Goal: Information Seeking & Learning: Find specific fact

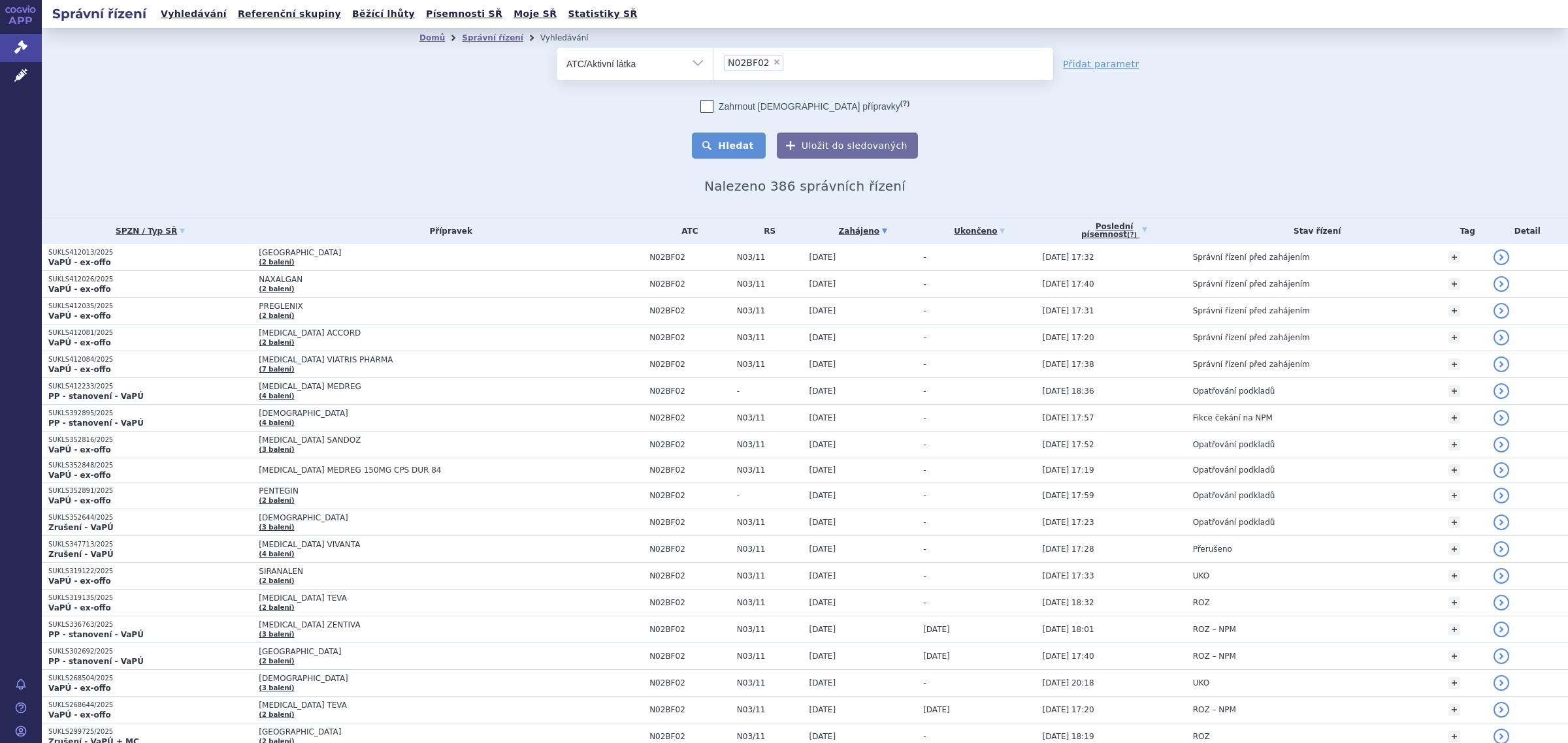
click at [722, 139] on button "Hledat" at bounding box center [728, 145] width 74 height 26
click at [772, 61] on span "×" at bounding box center [776, 62] width 7 height 7
click at [714, 61] on select "N02BF02" at bounding box center [714, 62] width 1 height 33
select select
click at [677, 67] on select "Vše Spisová značka Typ SŘ Přípravek/SUKL kód Účastník/Držitel" at bounding box center [635, 62] width 157 height 30
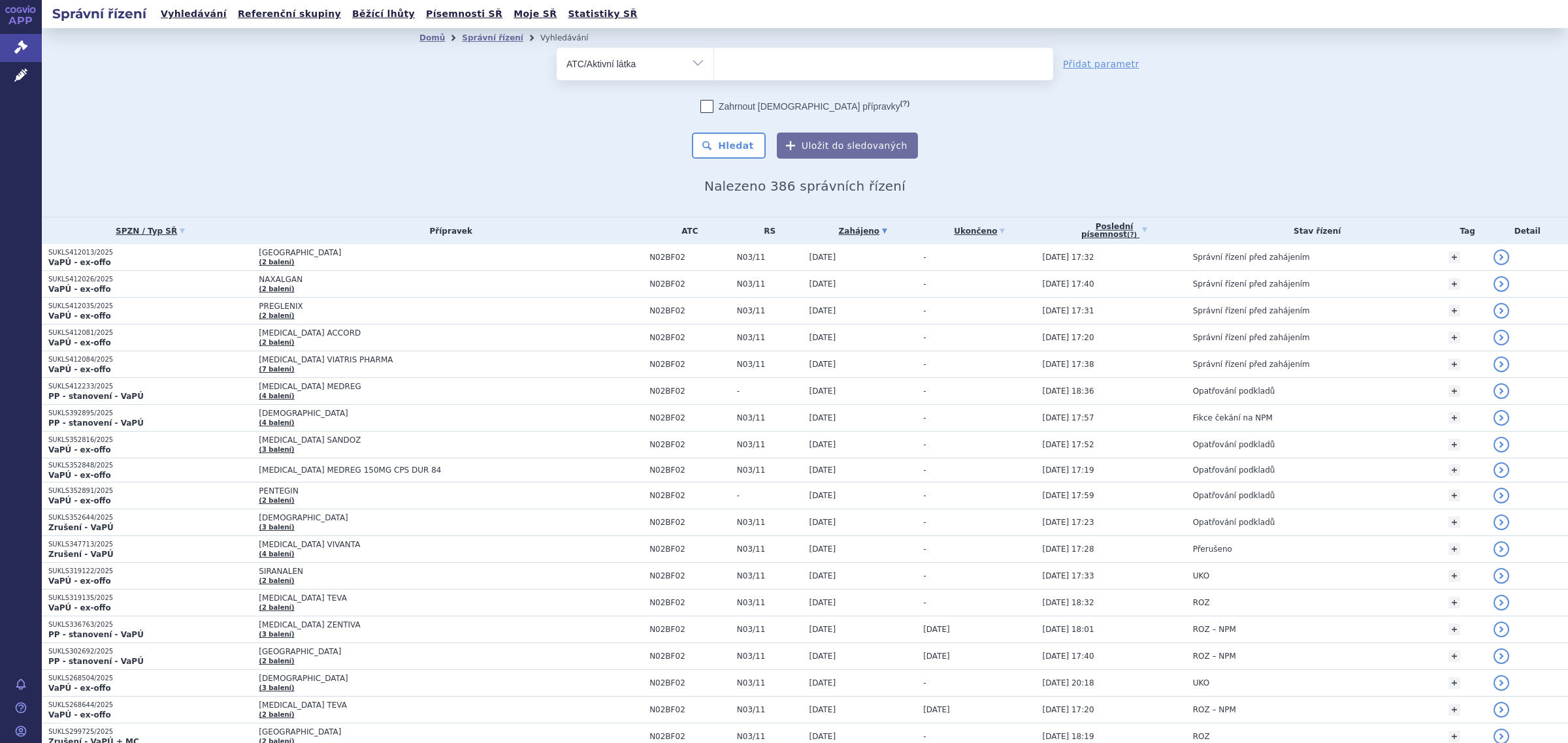
select select "filter-all"
click at [557, 48] on select "Vše Spisová značka Typ SŘ Přípravek/SUKL kód Účastník/Držitel" at bounding box center [635, 62] width 157 height 30
click at [769, 66] on ul at bounding box center [882, 61] width 339 height 27
click at [714, 66] on select at bounding box center [714, 62] width 1 height 33
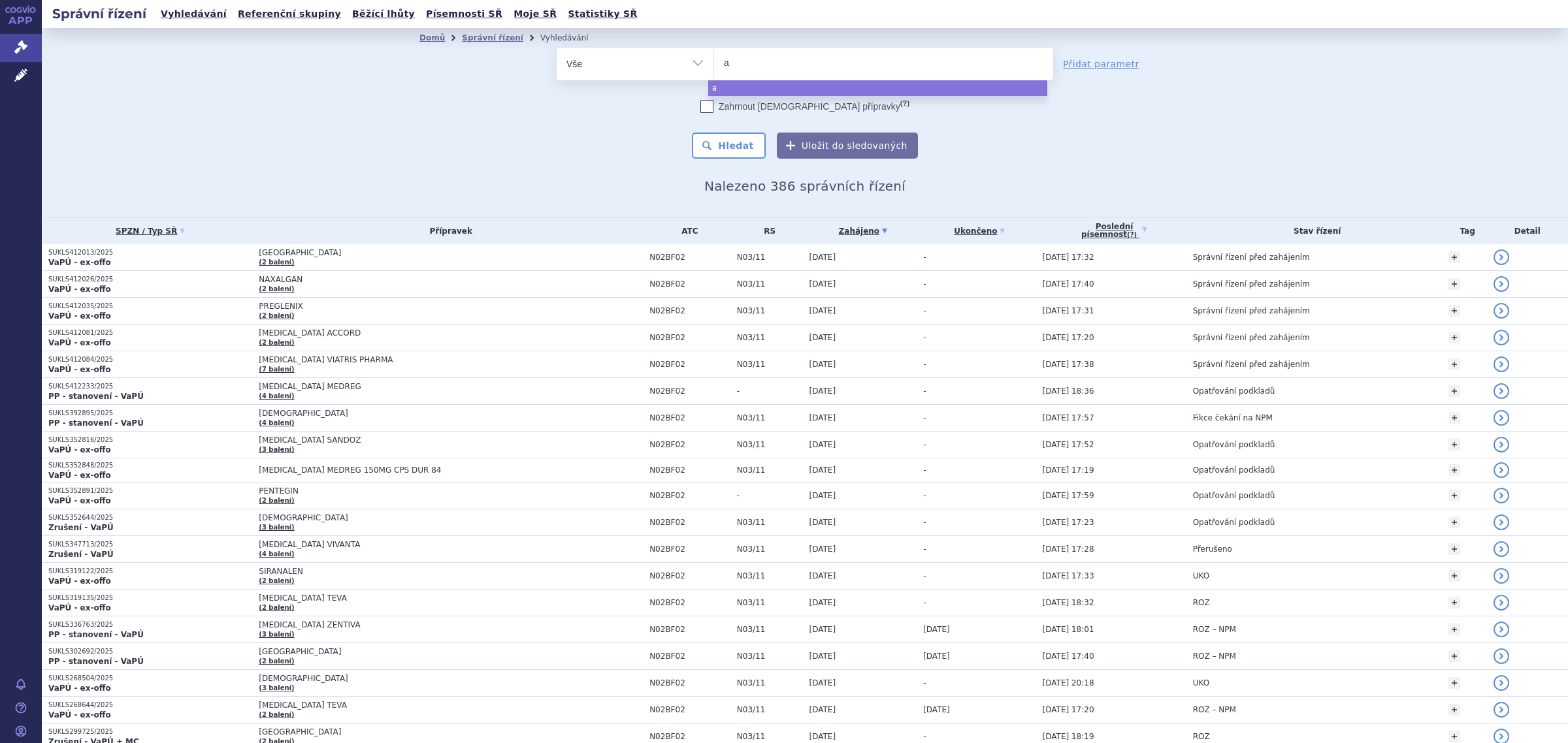
type input "aa"
type input "a"
type input "at"
type input "ator"
type input "atorv"
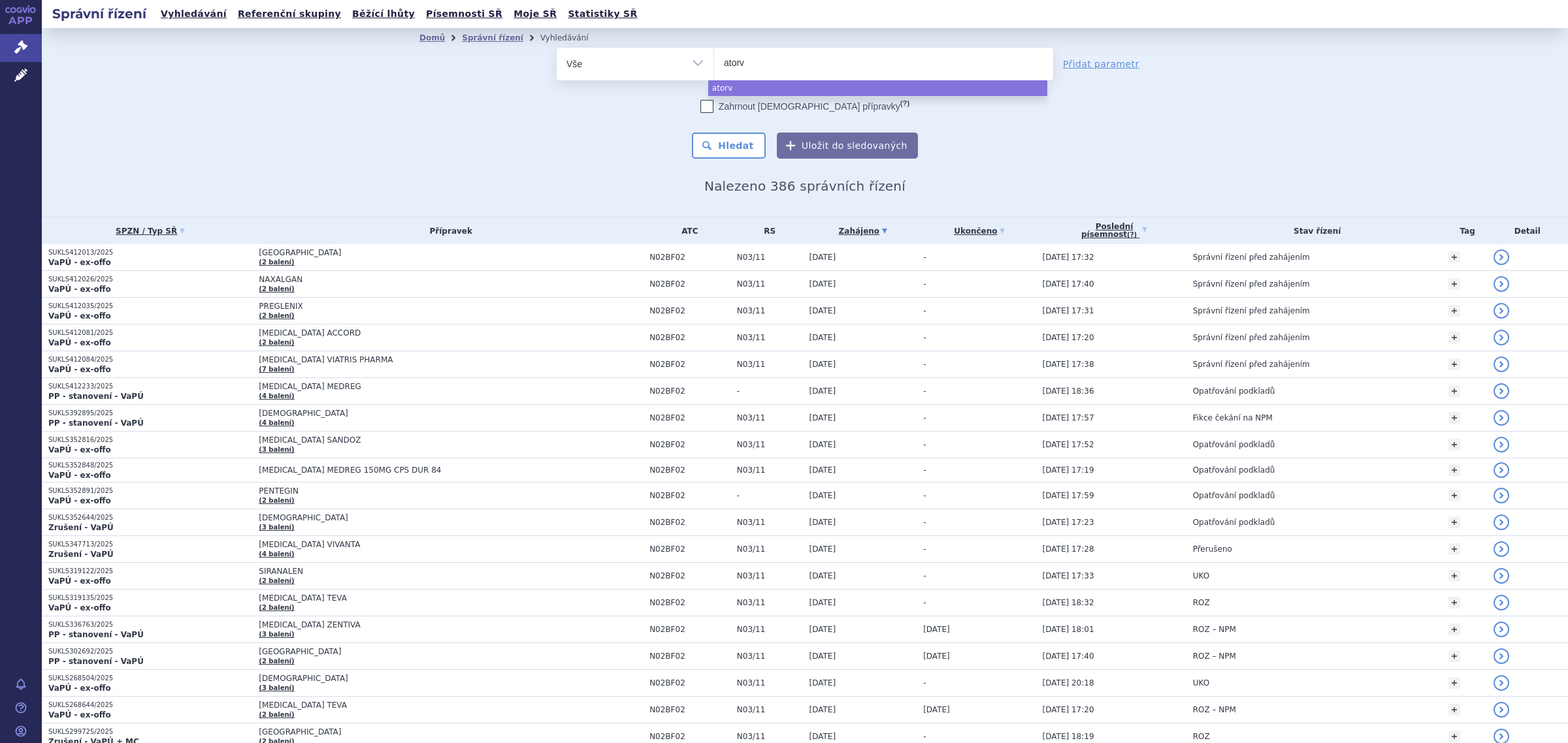
type input "atorva"
type input "atorvas"
type input "atorvasta"
type input "atorvastat"
type input "atorvastati"
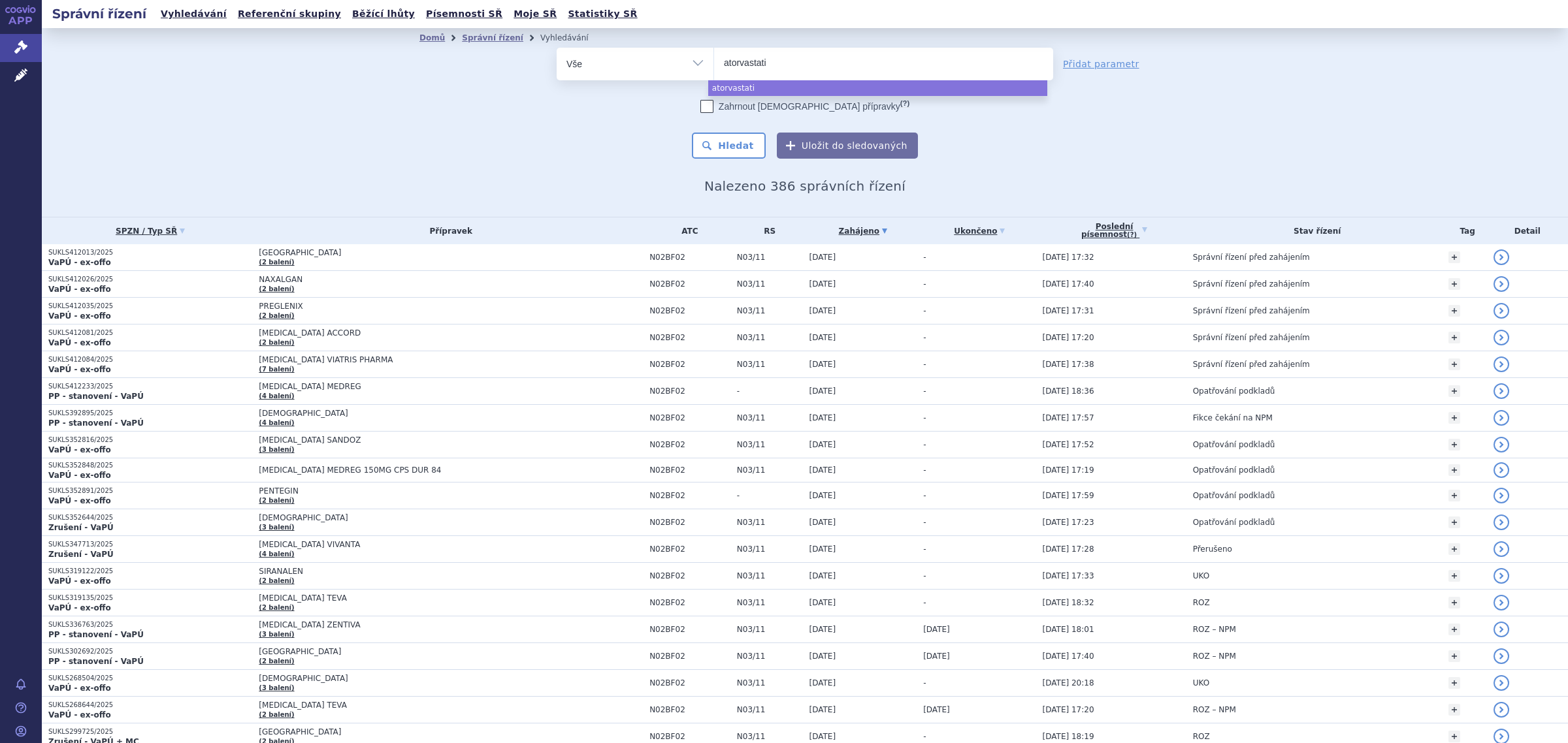
type input "atorvastatin"
select select "atorvastatin"
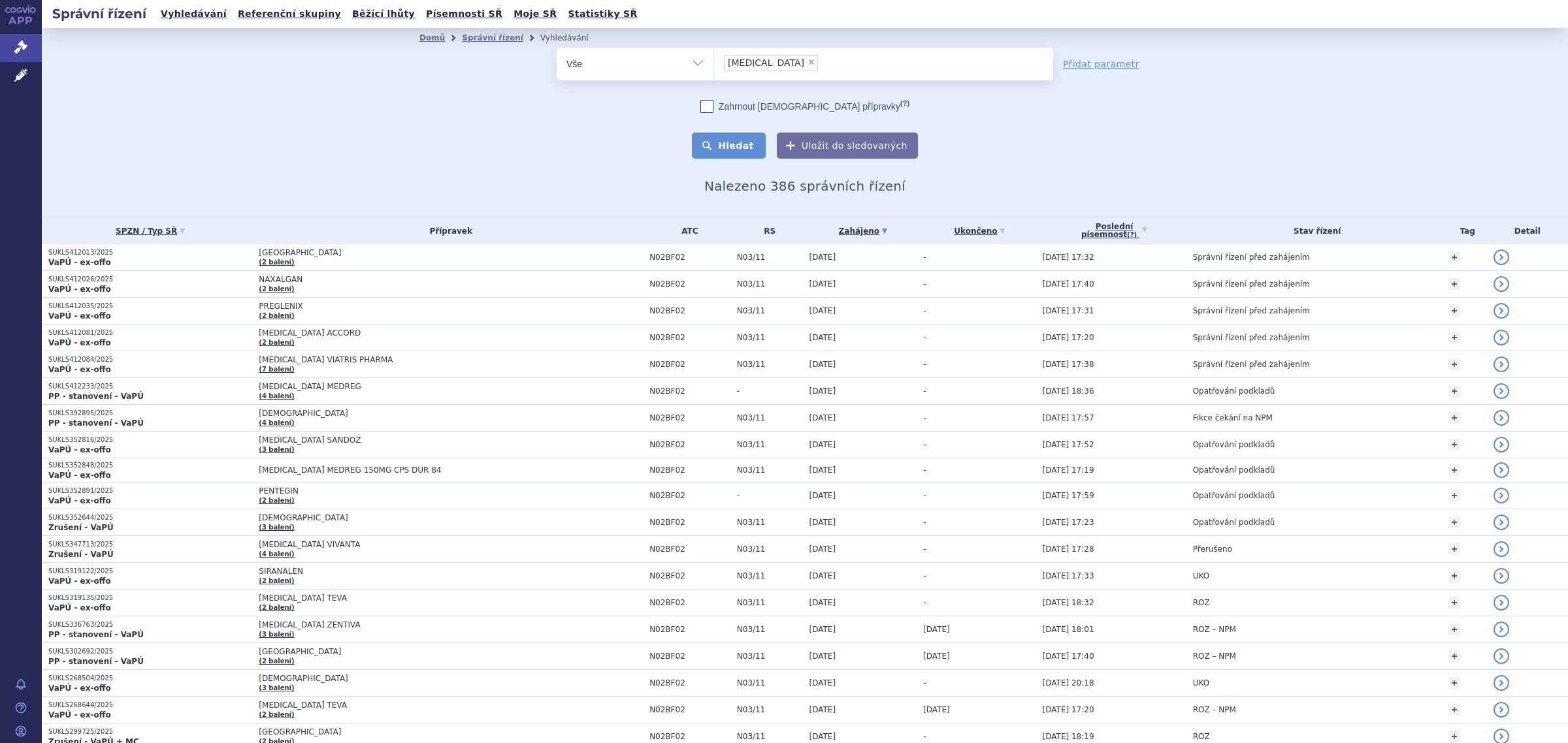
click at [711, 149] on button "Hledat" at bounding box center [728, 145] width 74 height 26
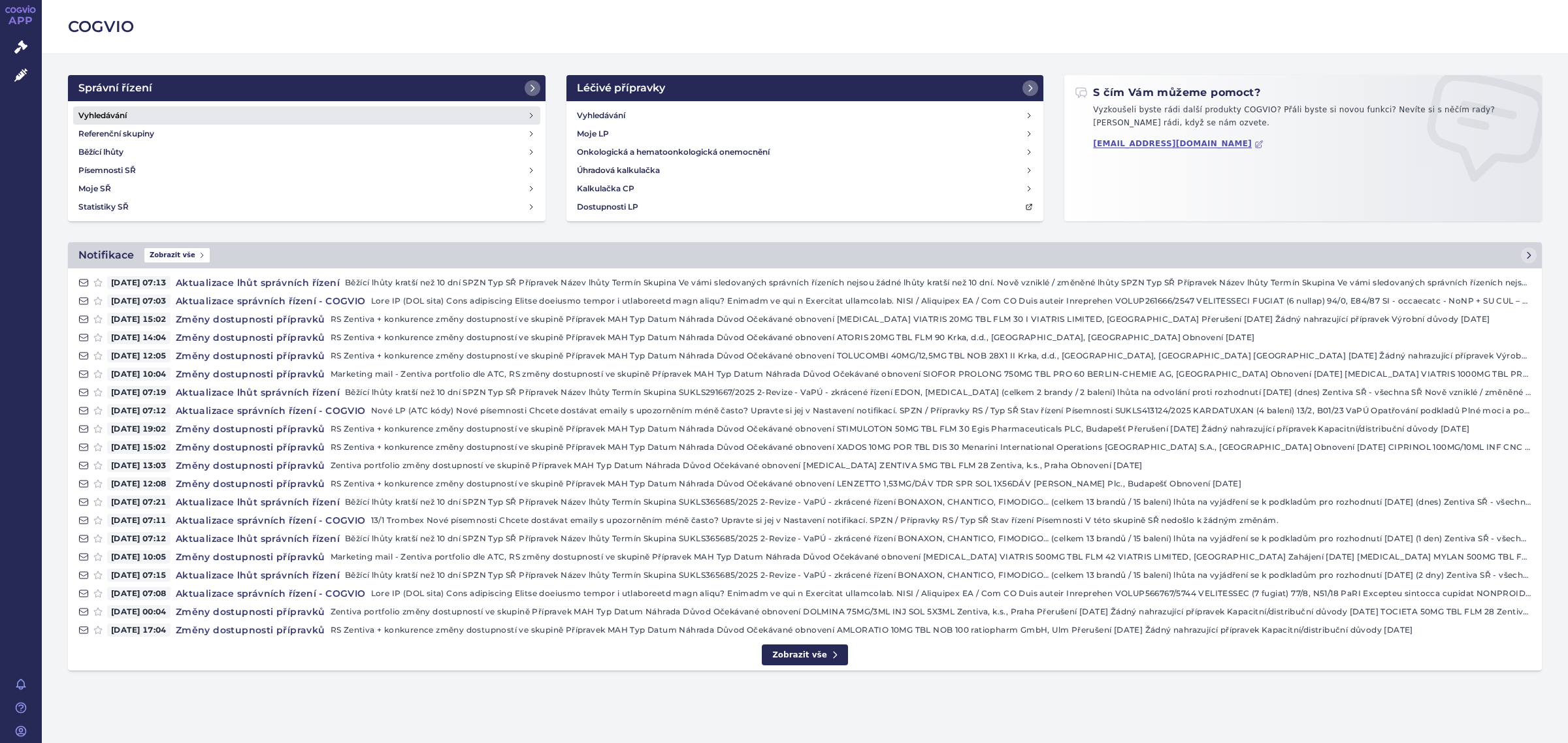
click at [175, 118] on link "Vyhledávání" at bounding box center [306, 116] width 467 height 19
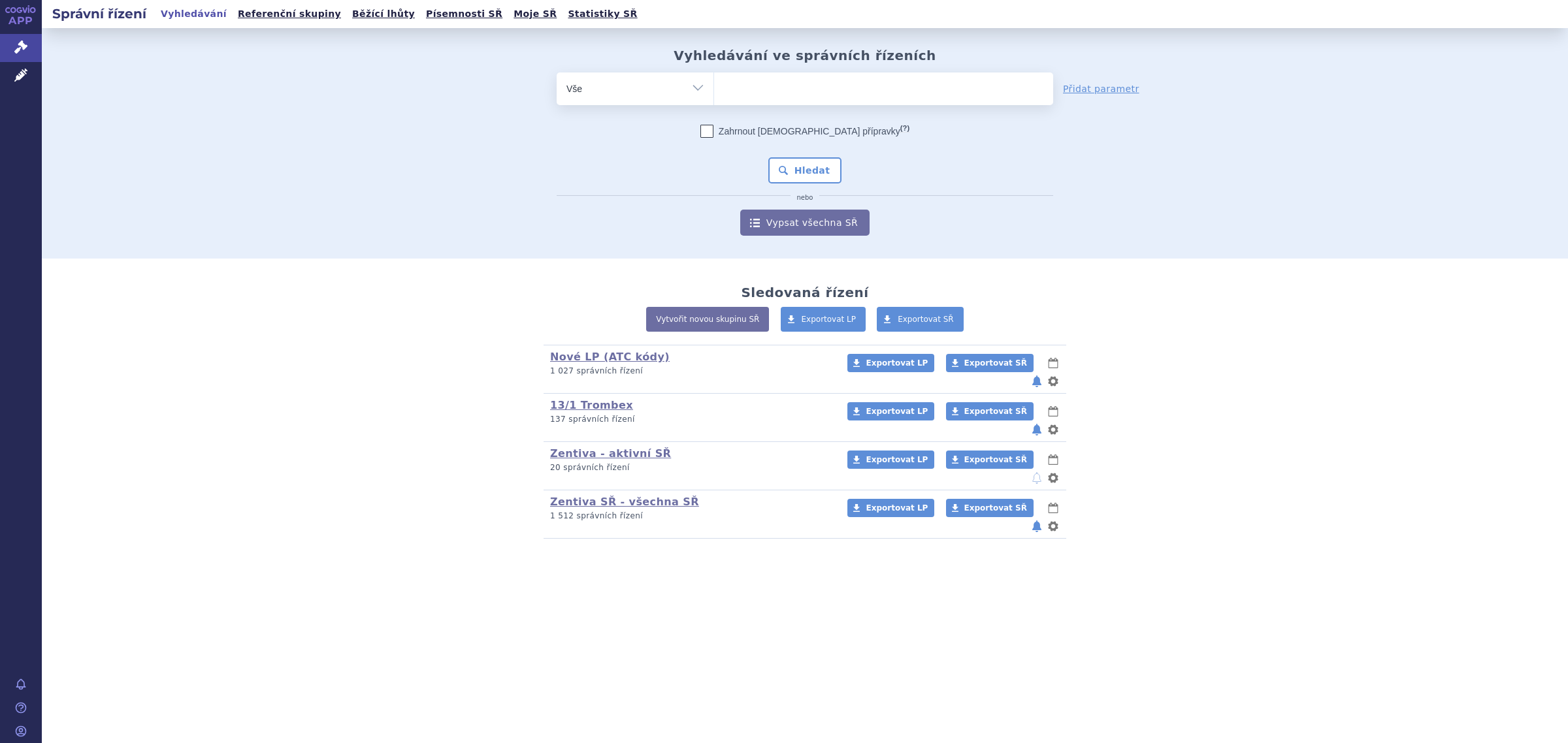
click at [678, 86] on select "Vše Spisová značka Typ SŘ Přípravek/SUKL kód Účastník/Držitel" at bounding box center [635, 88] width 157 height 30
click at [557, 73] on select "Vše Spisová značka Typ SŘ Přípravek/SUKL kód Účastník/Držitel" at bounding box center [635, 88] width 157 height 30
click at [742, 91] on ul at bounding box center [882, 86] width 339 height 27
click at [714, 91] on select at bounding box center [714, 88] width 1 height 33
drag, startPoint x: 1389, startPoint y: 4, endPoint x: 672, endPoint y: 89, distance: 722.0
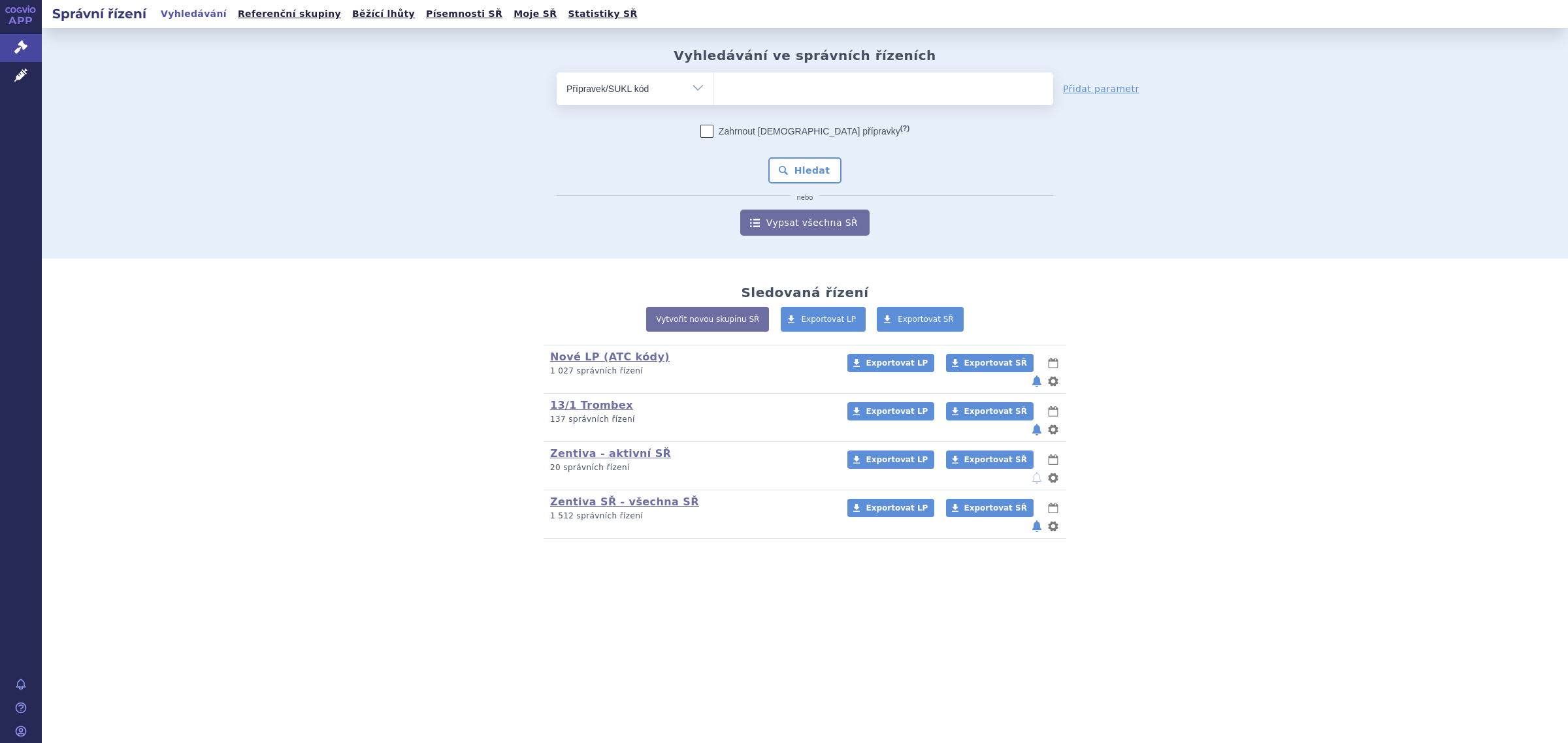
click at [676, 89] on select "Vše Spisová značka Typ SŘ Přípravek/SUKL kód Účastník/Držitel" at bounding box center [635, 88] width 157 height 30
select select "filter-atc-group"
click at [557, 73] on select "Vše Spisová značka Typ SŘ Přípravek/SUKL kód Účastník/Držitel" at bounding box center [635, 88] width 157 height 30
click at [782, 89] on ul at bounding box center [882, 86] width 339 height 27
click at [714, 89] on select at bounding box center [714, 88] width 1 height 33
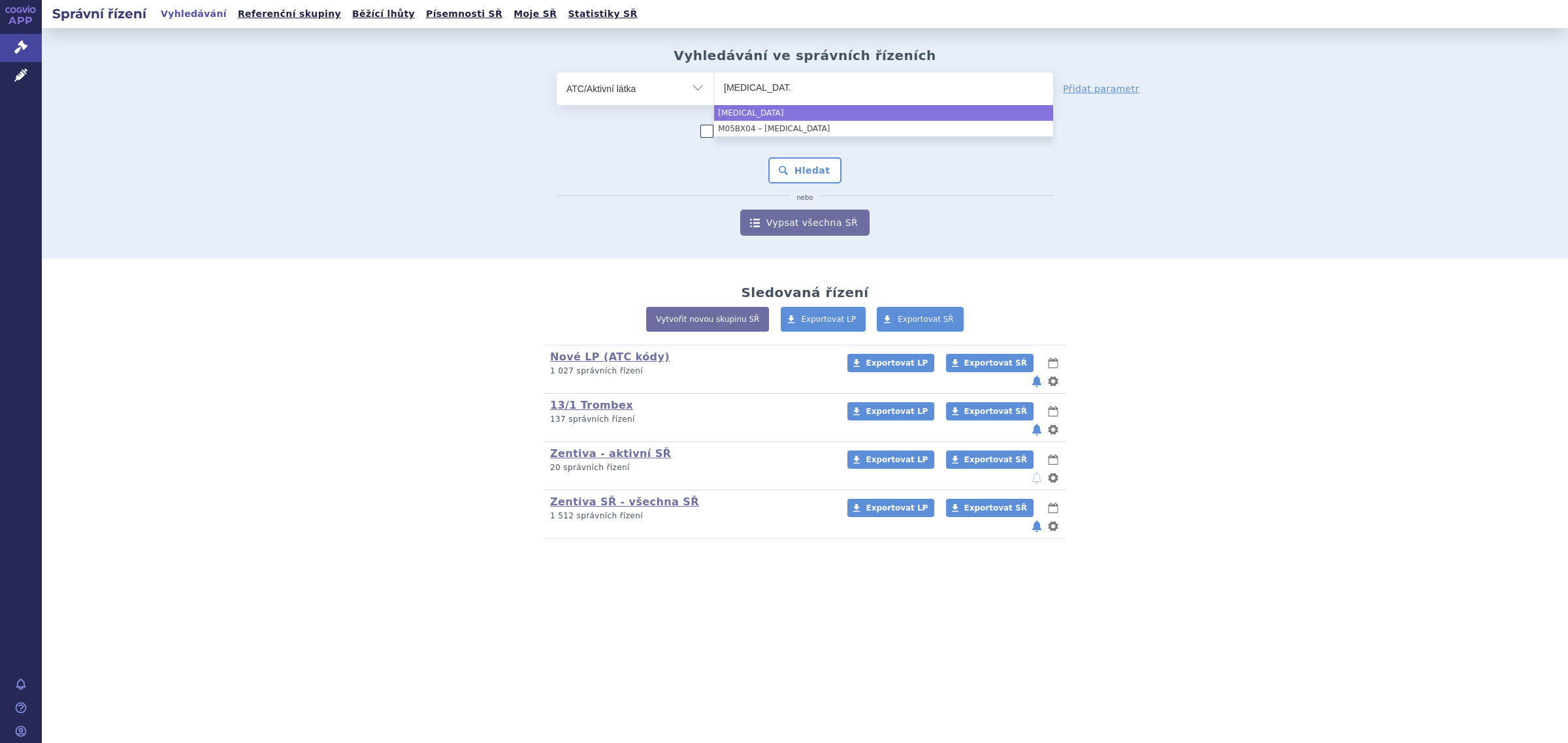
type input "denosumab"
select select "M05BX04"
click at [812, 165] on button "Hledat" at bounding box center [804, 171] width 74 height 26
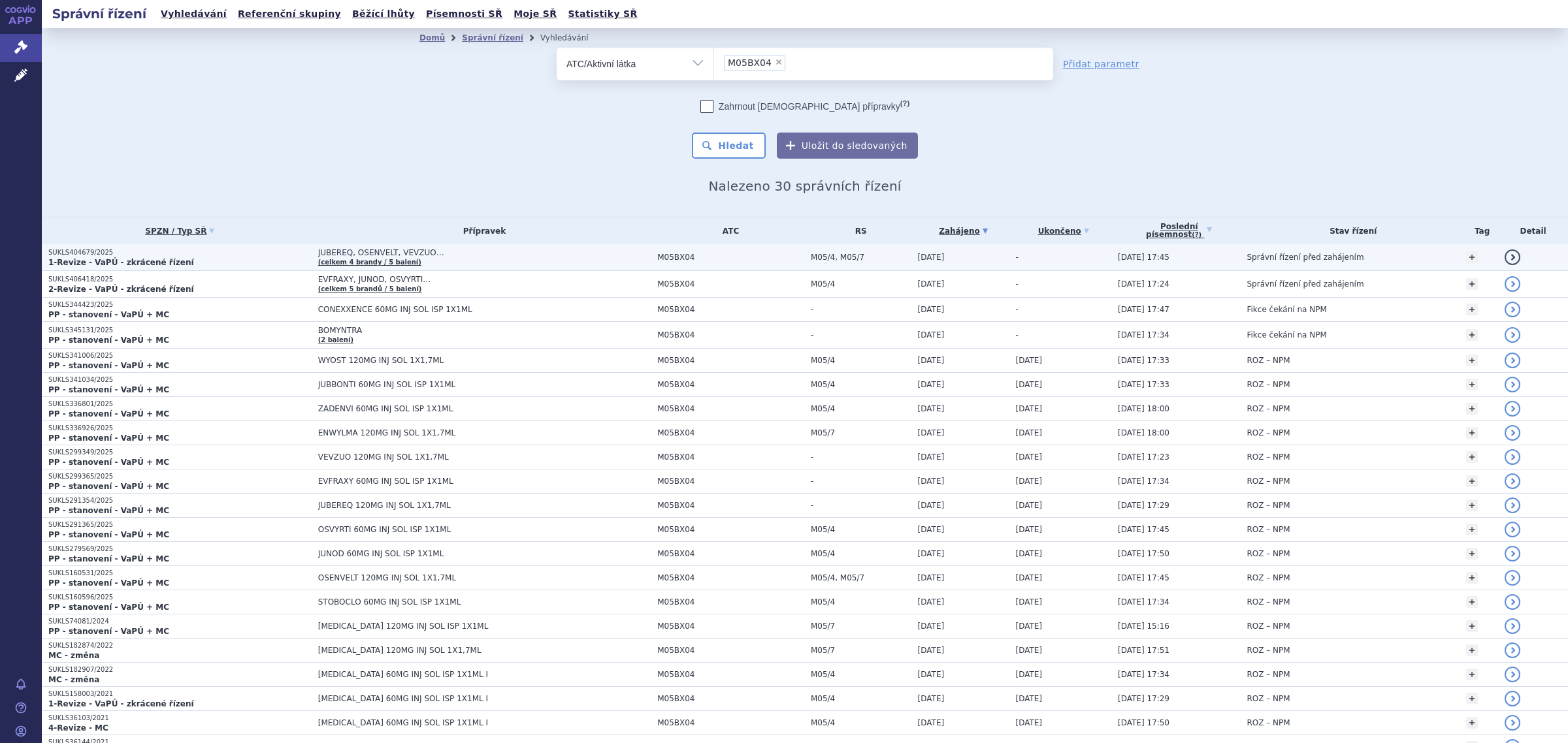
click at [399, 255] on span "JUBEREQ, OSENVELT, VEVZUO…" at bounding box center [481, 253] width 326 height 9
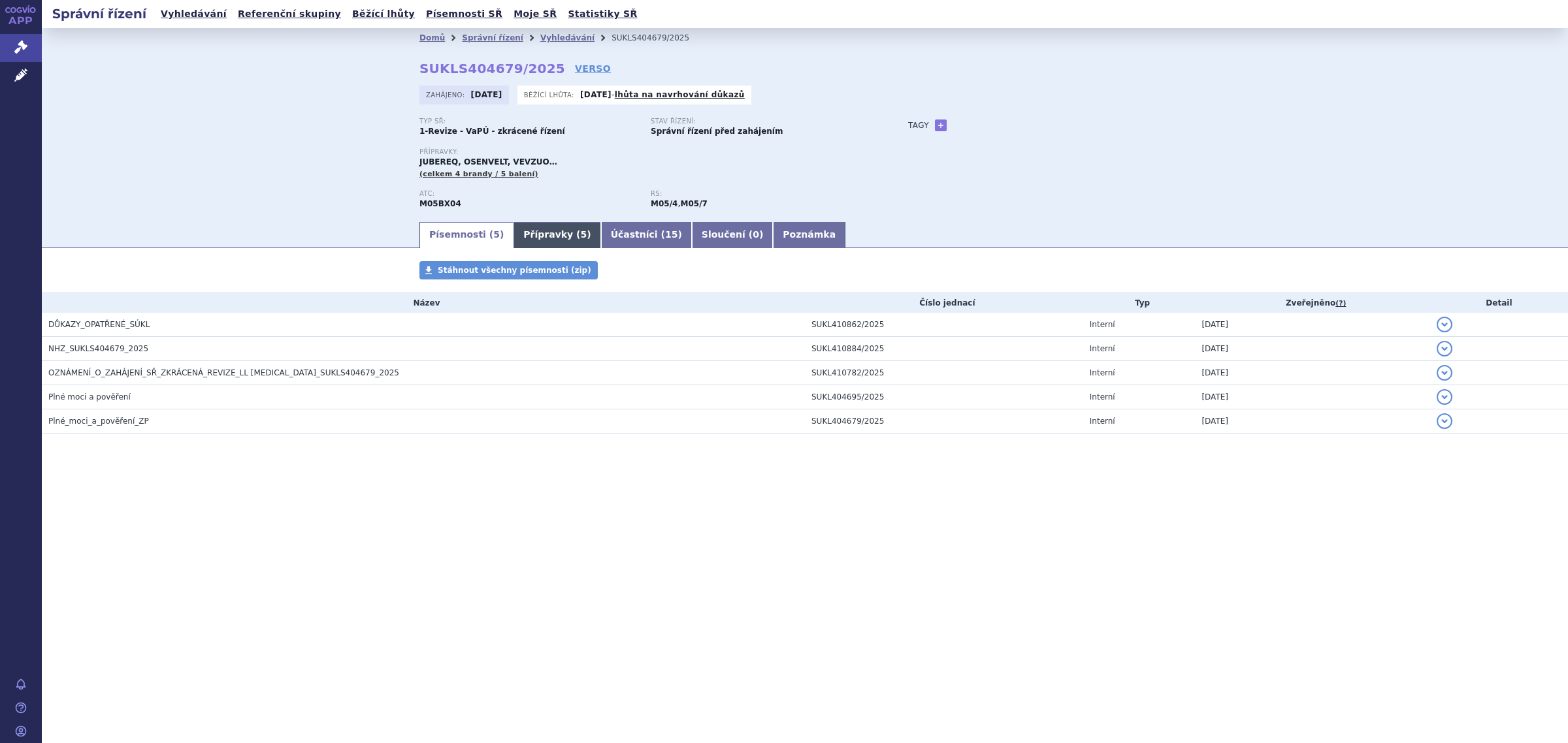
click at [527, 237] on link "Přípravky ( 5 )" at bounding box center [556, 235] width 87 height 26
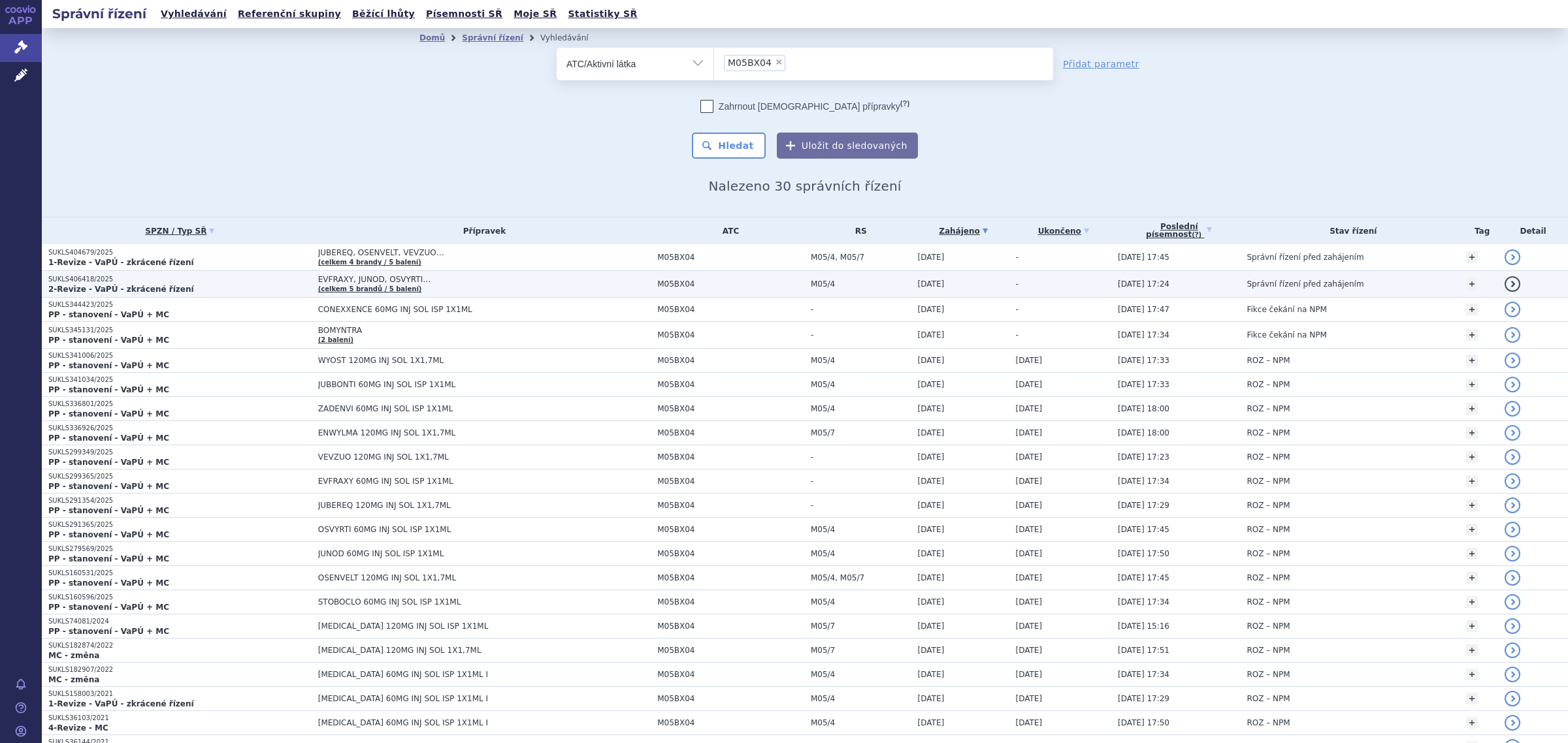
click at [381, 276] on span "EVFRAXY, JUNOD, OSVYRTI…" at bounding box center [481, 280] width 326 height 9
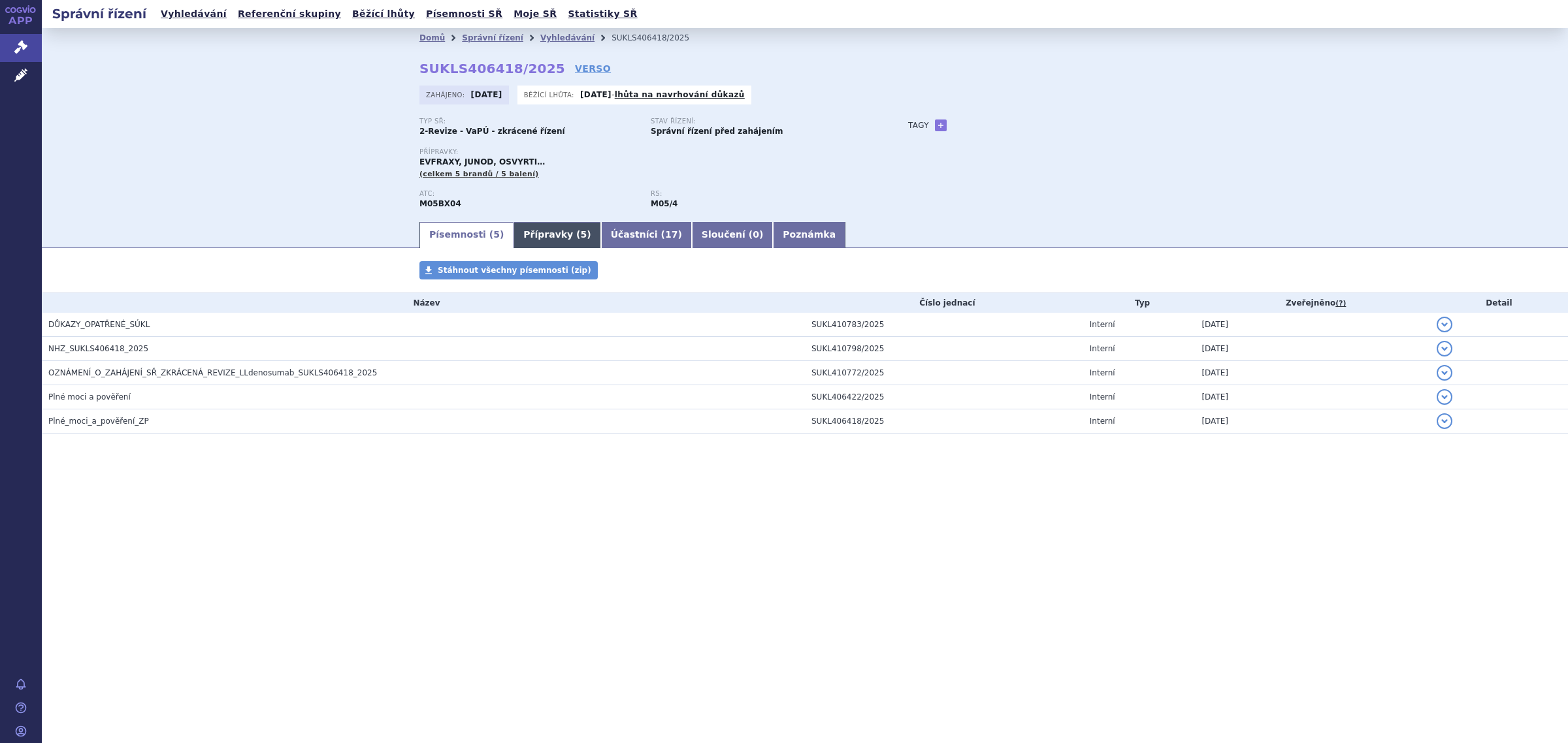
click at [539, 233] on link "Přípravky ( 5 )" at bounding box center [556, 235] width 87 height 26
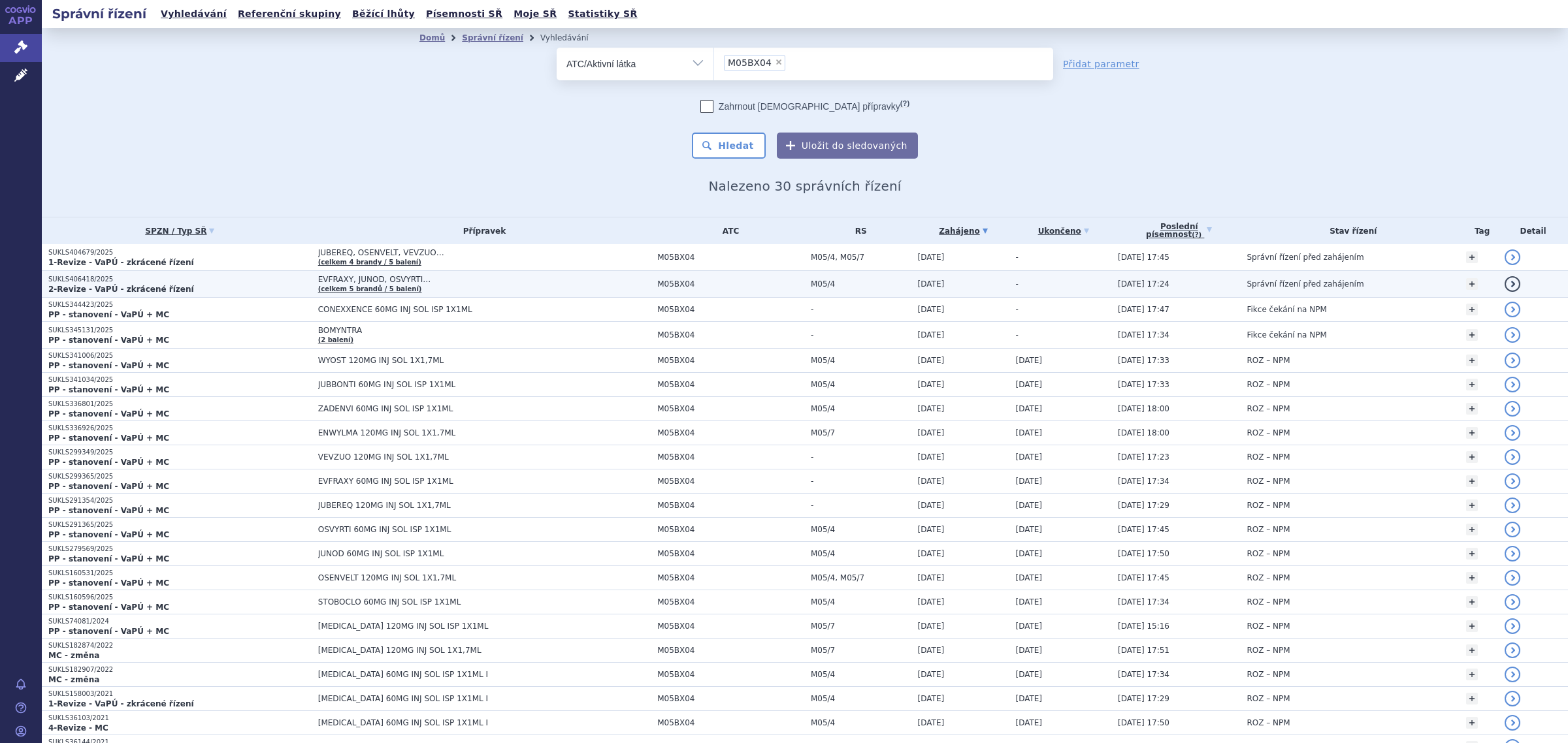
click at [369, 278] on span "EVFRAXY, JUNOD, OSVYRTI…" at bounding box center [481, 280] width 326 height 9
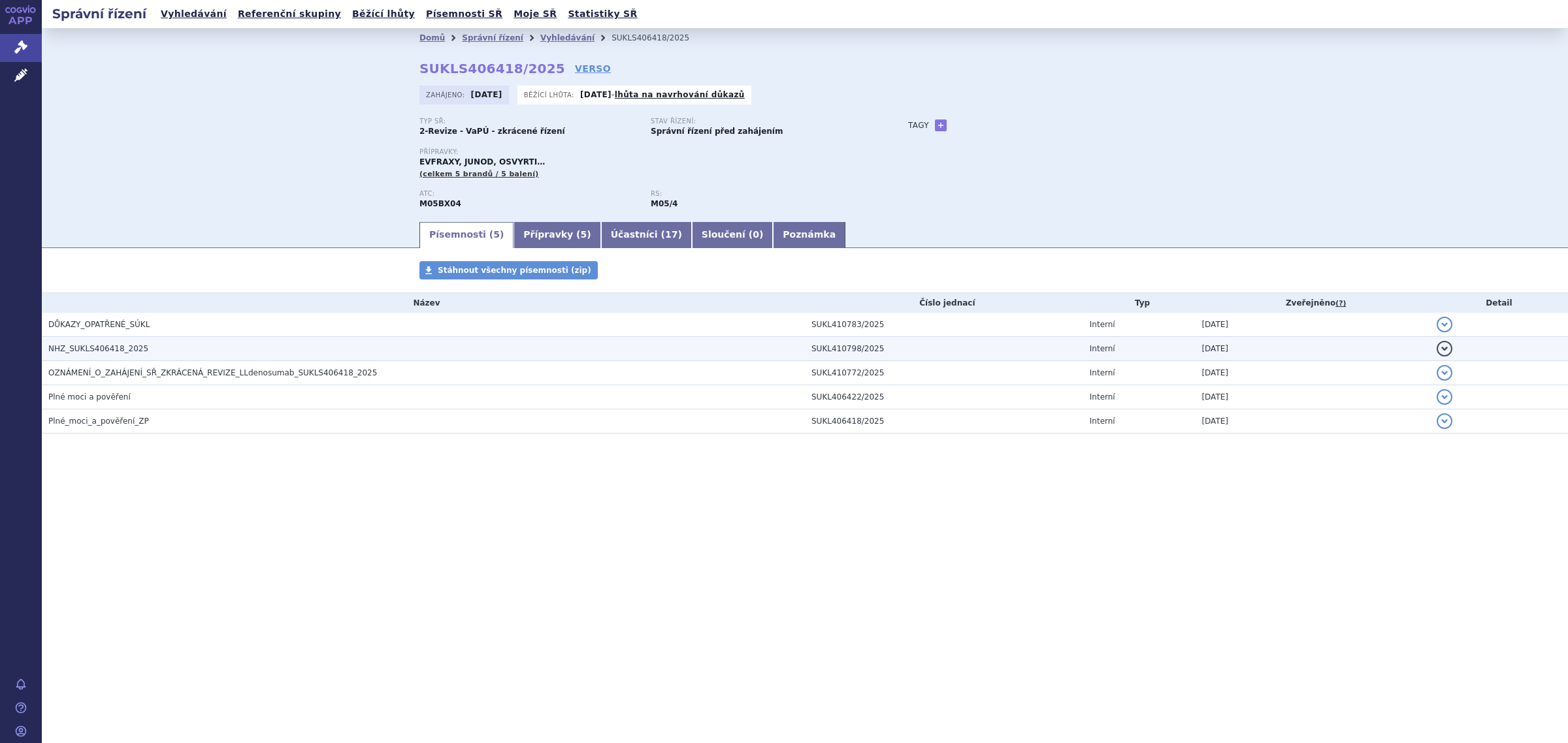
click at [111, 353] on span "NHZ_SUKLS406418_2025" at bounding box center [98, 349] width 100 height 9
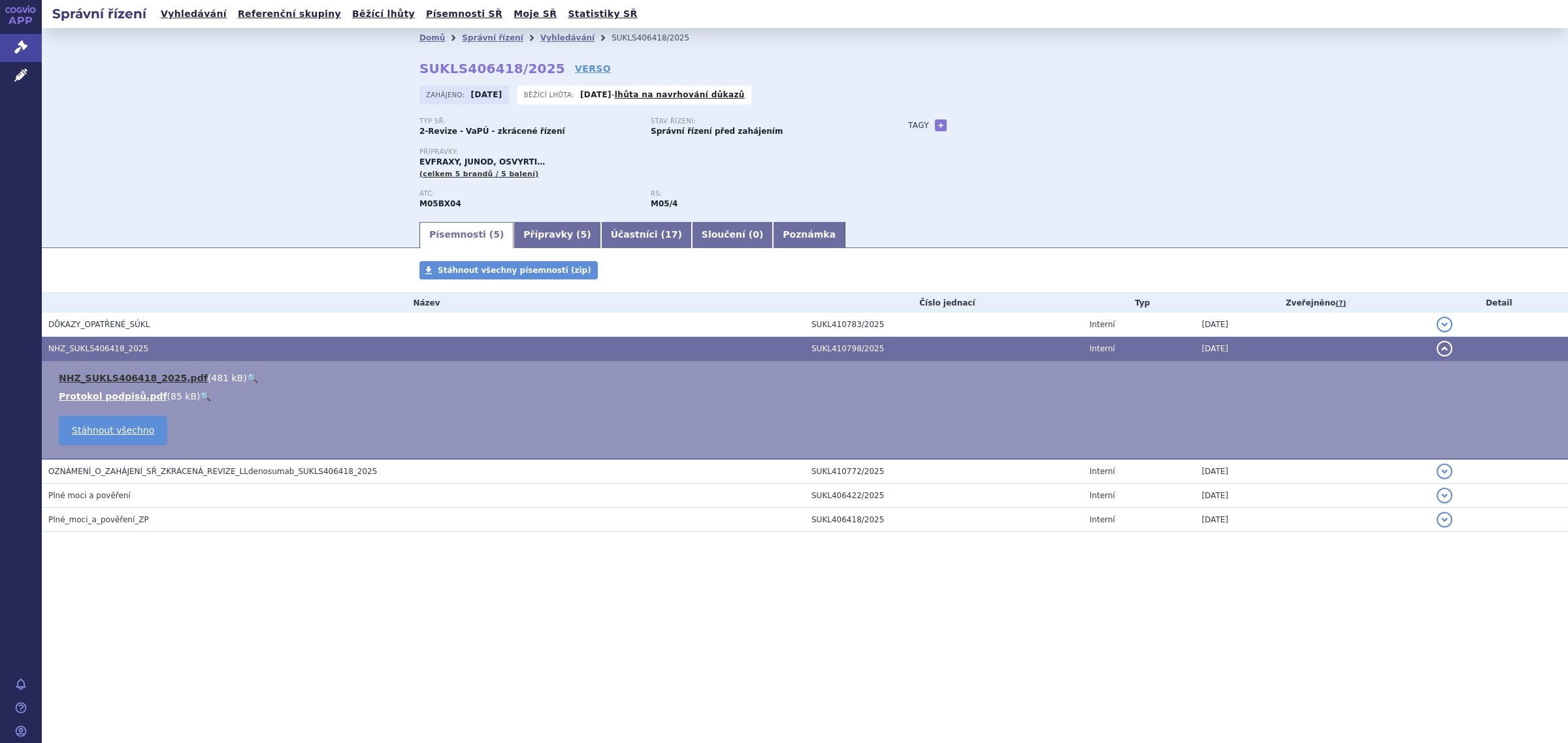
click at [126, 378] on link "NHZ_SUKLS406418_2025.pdf" at bounding box center [133, 378] width 149 height 10
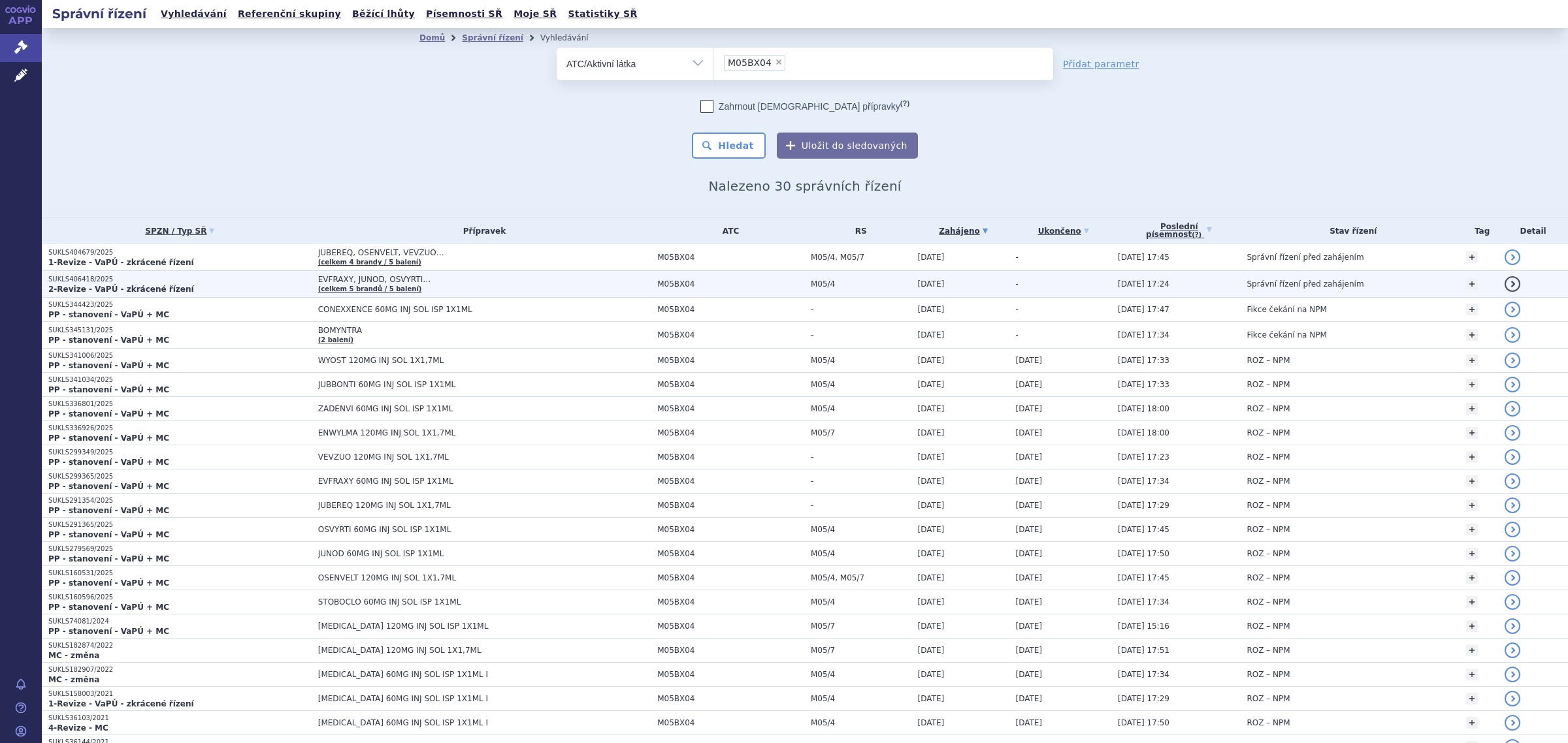
click at [366, 278] on span "EVFRAXY, JUNOD, OSVYRTI…" at bounding box center [481, 280] width 326 height 9
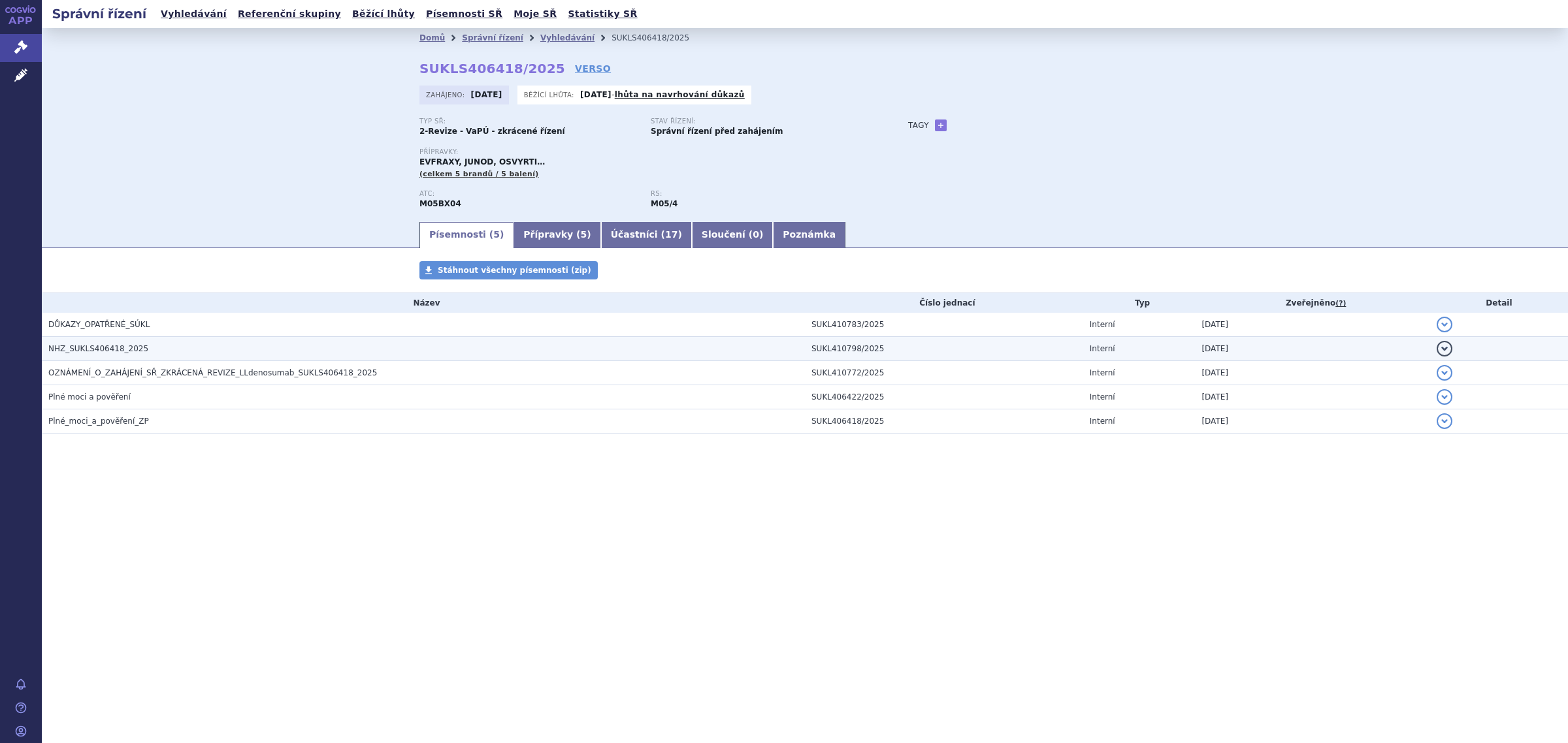
click at [82, 350] on span "NHZ_SUKLS406418_2025" at bounding box center [98, 349] width 100 height 9
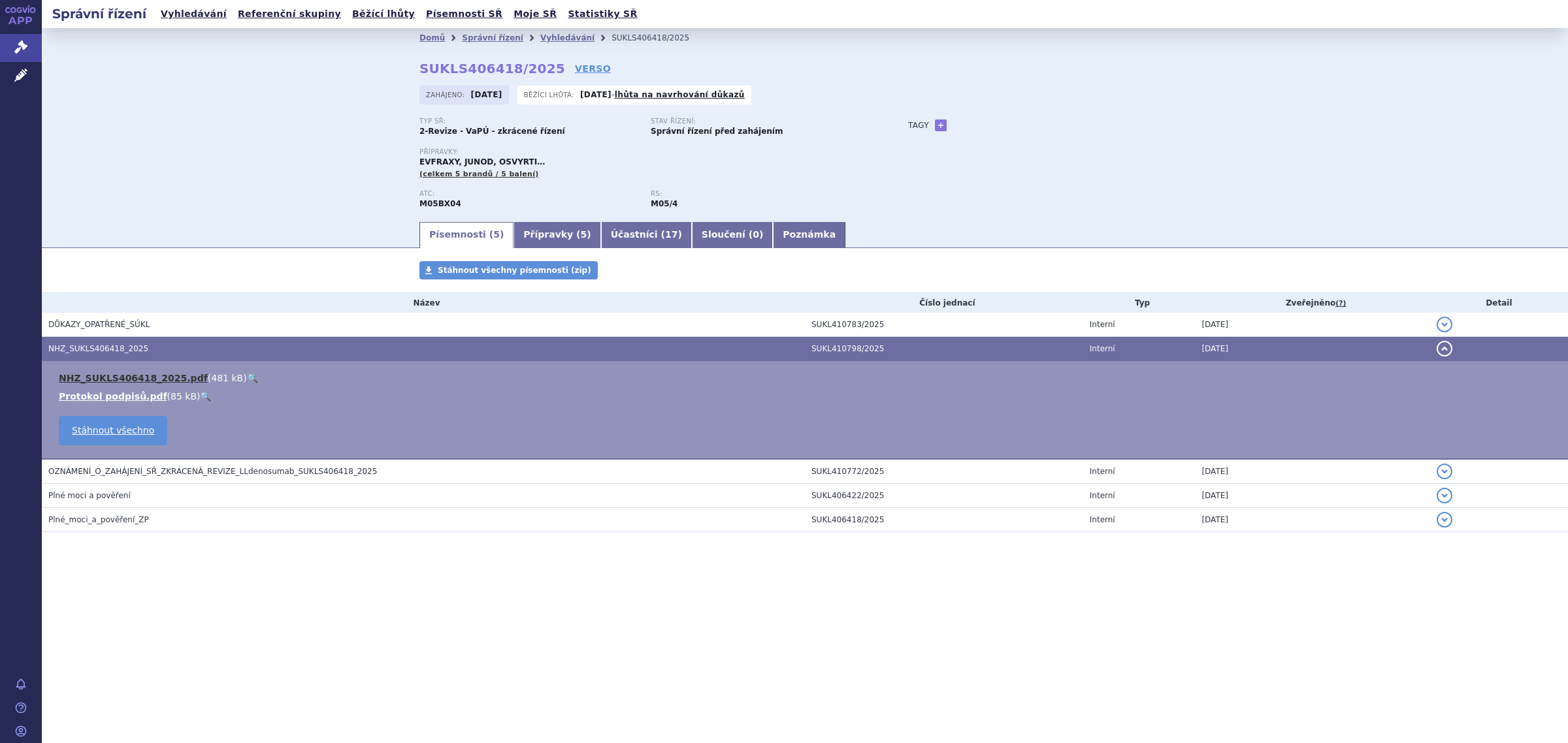
click at [115, 377] on link "NHZ_SUKLS406418_2025.pdf" at bounding box center [133, 378] width 149 height 10
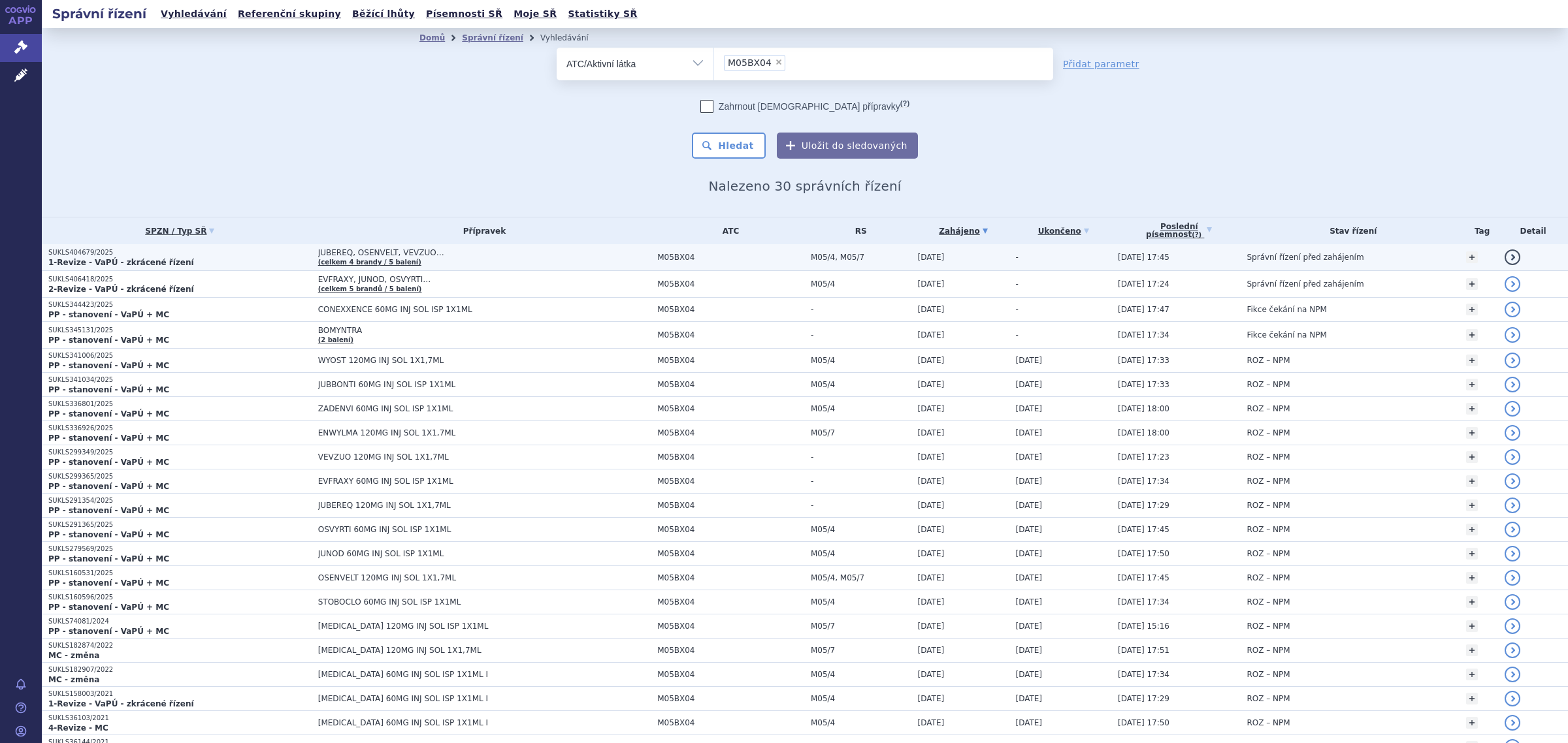
click at [359, 250] on span "JUBEREQ, OSENVELT, VEVZUO…" at bounding box center [481, 253] width 326 height 9
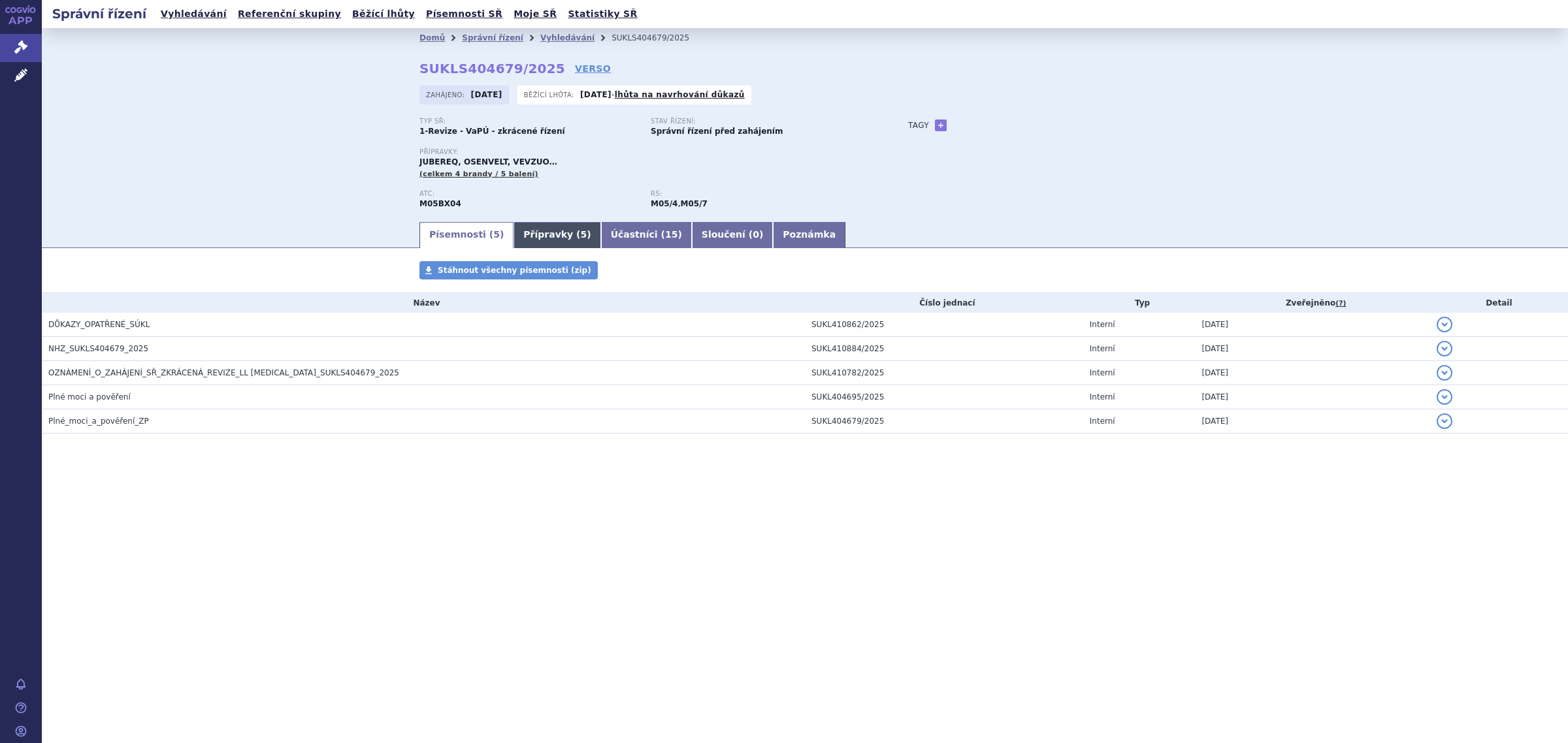
click at [523, 233] on link "Přípravky ( 5 )" at bounding box center [556, 235] width 87 height 26
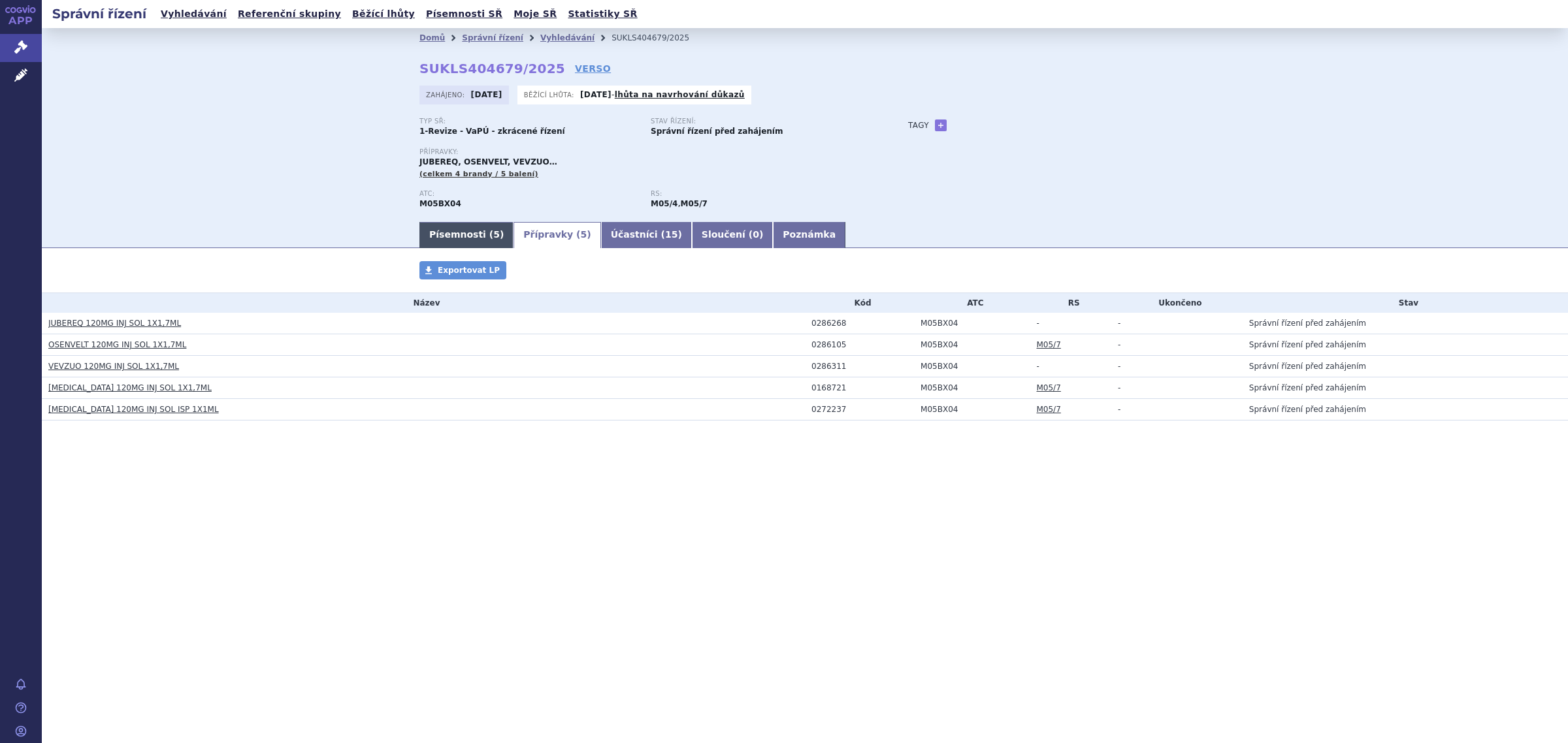
click at [448, 239] on link "Písemnosti ( 5 )" at bounding box center [466, 235] width 94 height 26
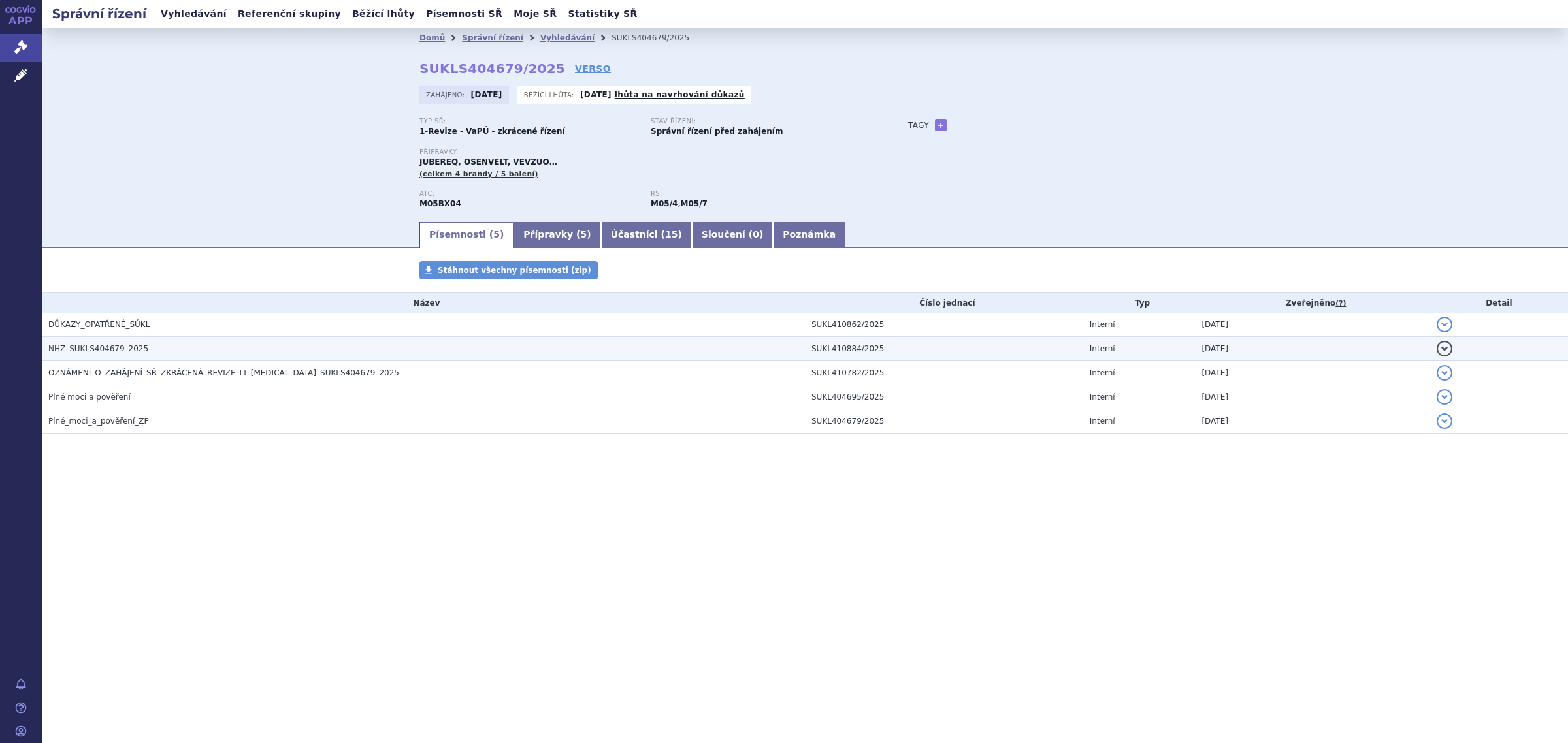
click at [116, 350] on span "NHZ_SUKLS404679_2025" at bounding box center [98, 349] width 100 height 9
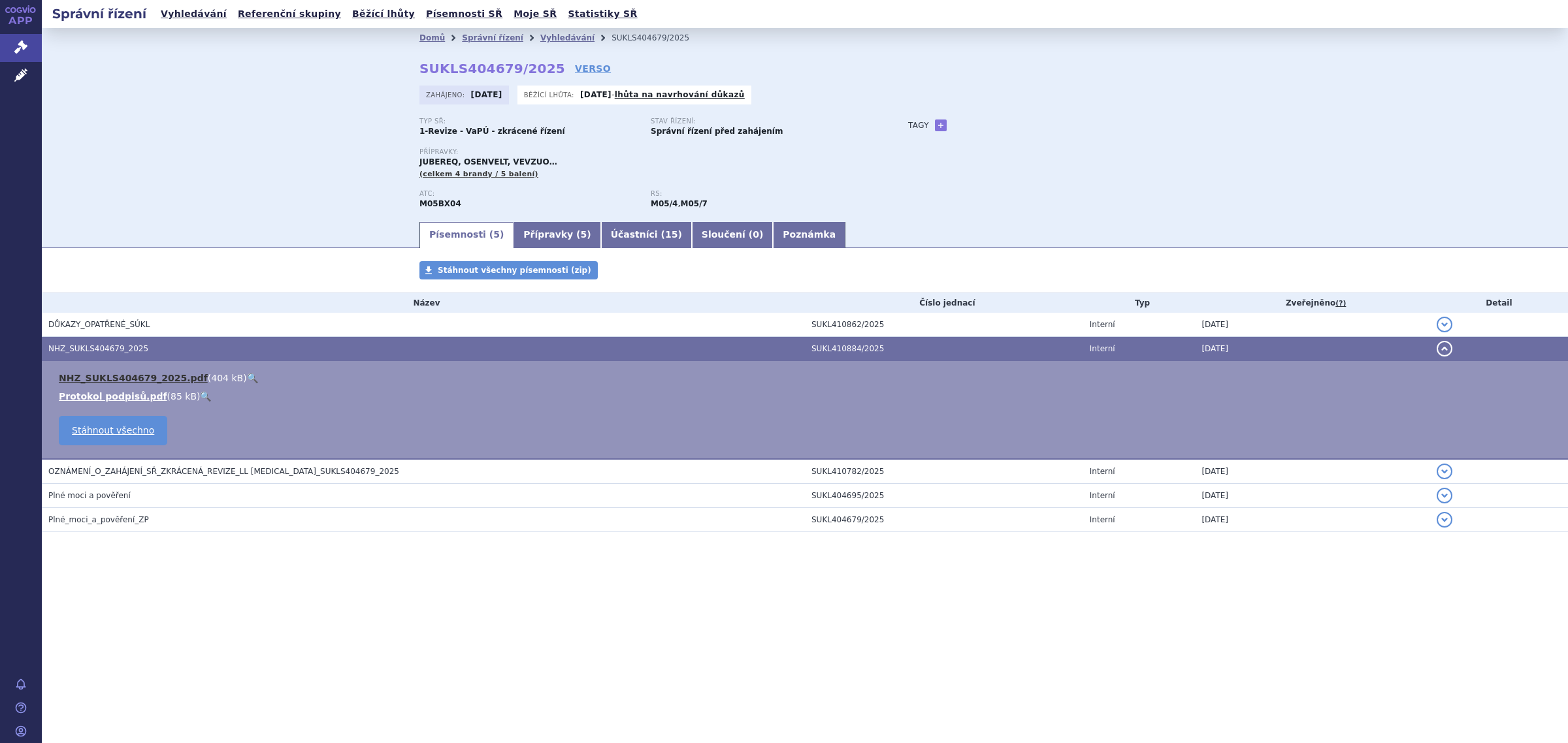
click at [121, 376] on link "NHZ_SUKLS404679_2025.pdf" at bounding box center [133, 378] width 149 height 10
